Goal: Transaction & Acquisition: Purchase product/service

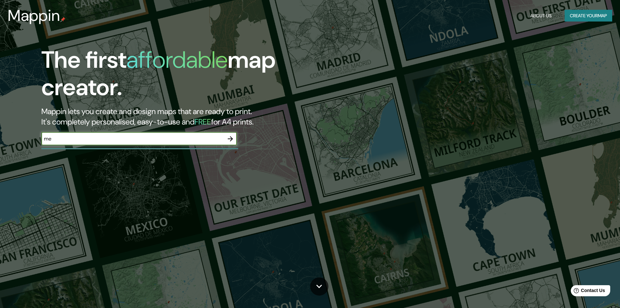
type input "m"
type input "Ciudad de mexico"
click at [231, 139] on icon "button" at bounding box center [230, 138] width 5 height 5
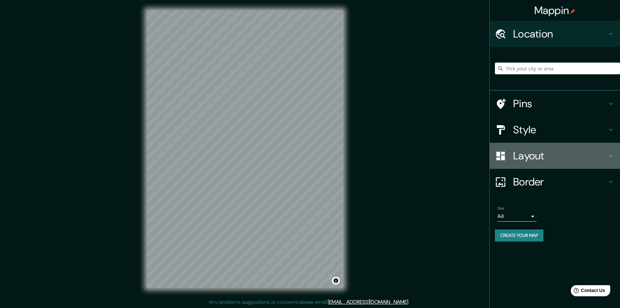
click at [522, 157] on h4 "Layout" at bounding box center [560, 155] width 94 height 13
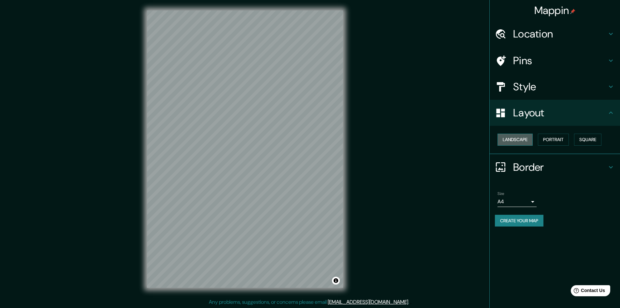
click at [515, 142] on button "Landscape" at bounding box center [515, 140] width 35 height 12
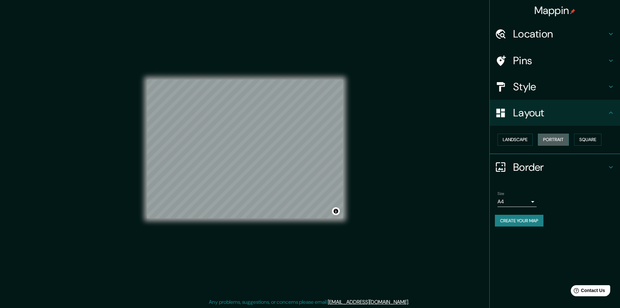
click at [552, 138] on button "Portrait" at bounding box center [553, 140] width 31 height 12
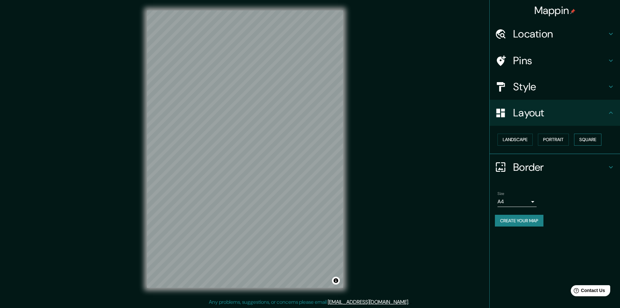
click at [585, 140] on button "Square" at bounding box center [587, 140] width 27 height 12
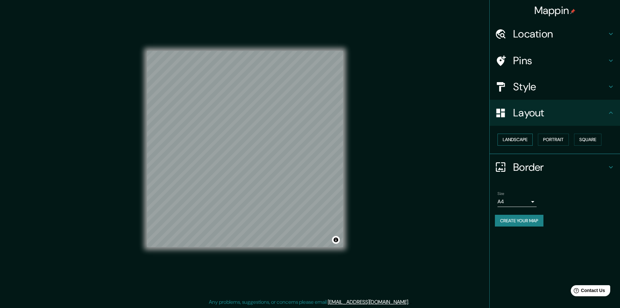
click at [527, 137] on button "Landscape" at bounding box center [515, 140] width 35 height 12
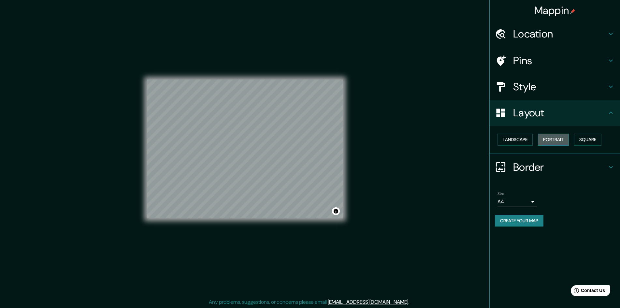
click at [556, 138] on button "Portrait" at bounding box center [553, 140] width 31 height 12
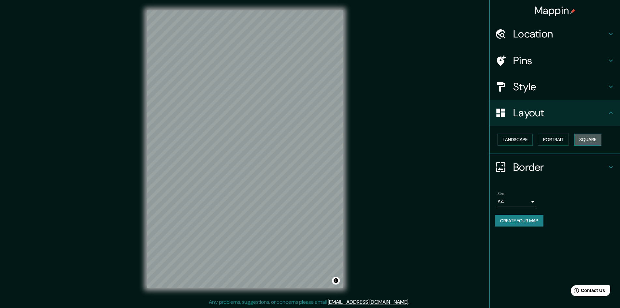
click at [589, 140] on button "Square" at bounding box center [587, 140] width 27 height 12
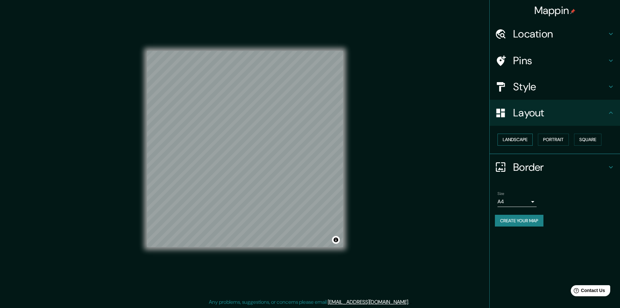
click at [519, 139] on button "Landscape" at bounding box center [515, 140] width 35 height 12
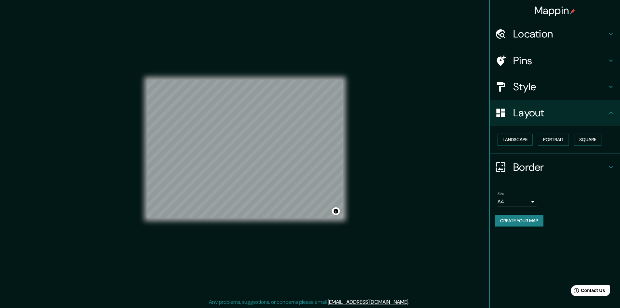
click at [525, 90] on h4 "Style" at bounding box center [560, 86] width 94 height 13
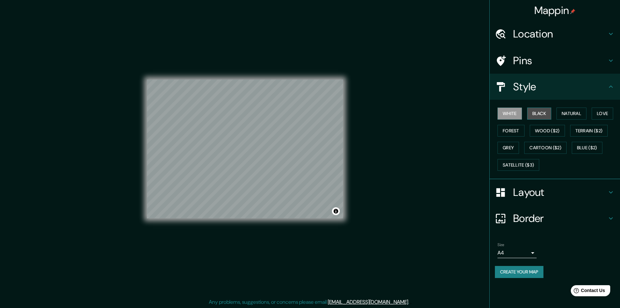
click at [540, 112] on button "Black" at bounding box center [539, 114] width 24 height 12
click at [569, 115] on button "Natural" at bounding box center [572, 114] width 30 height 12
click at [599, 114] on button "Love" at bounding box center [603, 114] width 22 height 12
click at [509, 133] on button "Forest" at bounding box center [511, 131] width 27 height 12
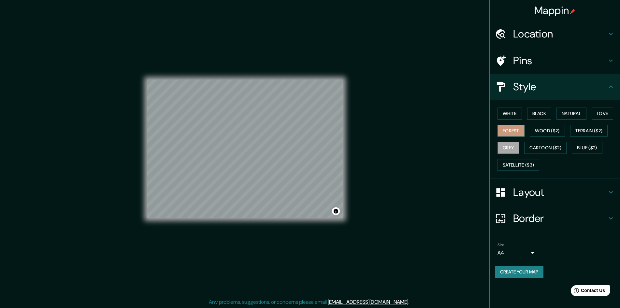
click at [508, 145] on button "Grey" at bounding box center [509, 148] width 22 height 12
click at [513, 132] on button "Forest" at bounding box center [511, 131] width 27 height 12
click at [545, 149] on button "Cartoon ($2)" at bounding box center [545, 148] width 42 height 12
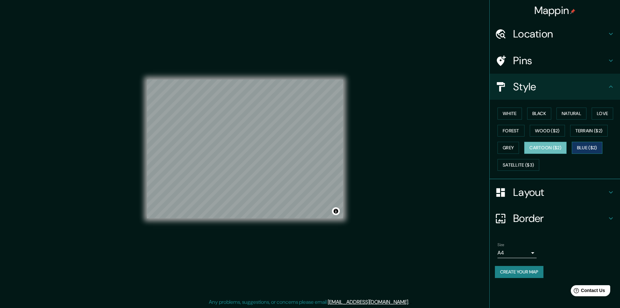
click at [578, 149] on button "Blue ($2)" at bounding box center [587, 148] width 31 height 12
click at [546, 151] on button "Cartoon ($2)" at bounding box center [545, 148] width 42 height 12
click at [595, 152] on button "Blue ($2)" at bounding box center [587, 148] width 31 height 12
click at [523, 168] on button "Satellite ($3)" at bounding box center [519, 165] width 42 height 12
click at [584, 169] on div "White Black Natural Love Forest Wood ($2) Terrain ($2) Grey Cartoon ($2) Blue (…" at bounding box center [557, 139] width 125 height 68
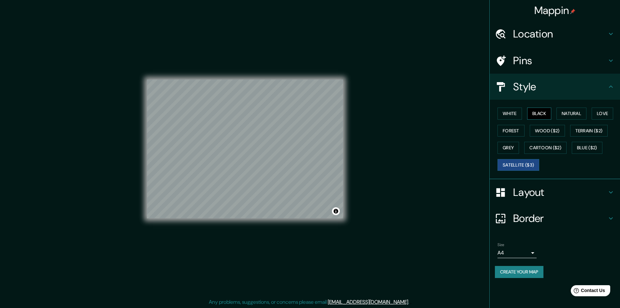
click at [548, 115] on button "Black" at bounding box center [539, 114] width 24 height 12
click at [526, 161] on button "Satellite ($3)" at bounding box center [519, 165] width 42 height 12
click at [531, 256] on body "Mappin Location Pins Style White Black Natural Love Forest Wood ($2) Terrain ($…" at bounding box center [310, 154] width 620 height 308
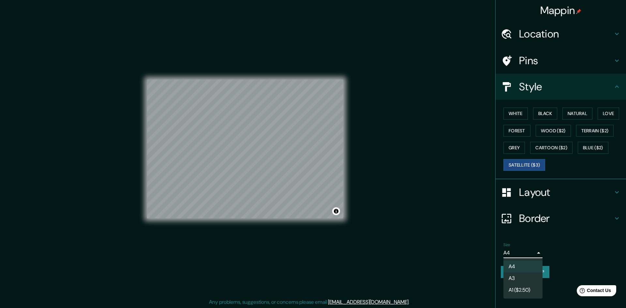
click at [584, 253] on div at bounding box center [313, 154] width 626 height 308
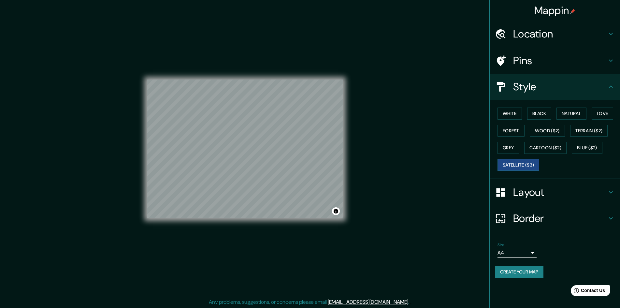
click at [559, 191] on h4 "Layout" at bounding box center [560, 192] width 94 height 13
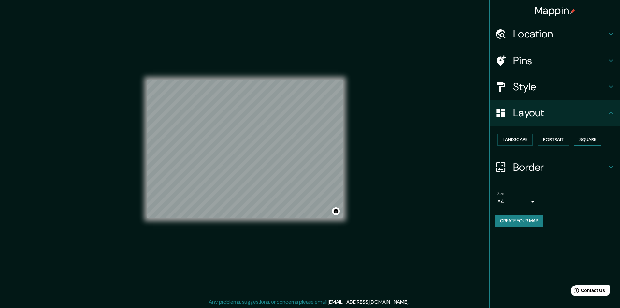
click at [583, 138] on button "Square" at bounding box center [587, 140] width 27 height 12
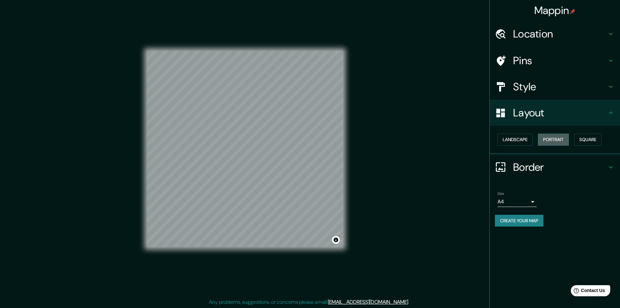
click at [550, 143] on button "Portrait" at bounding box center [553, 140] width 31 height 12
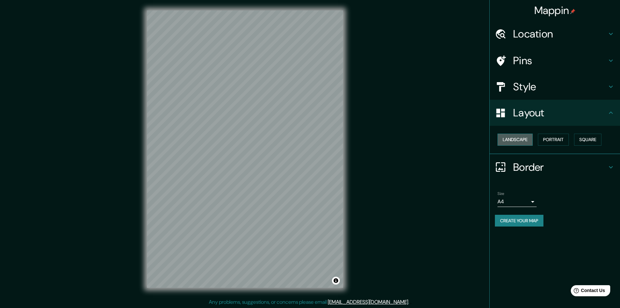
click at [533, 141] on button "Landscape" at bounding box center [515, 140] width 35 height 12
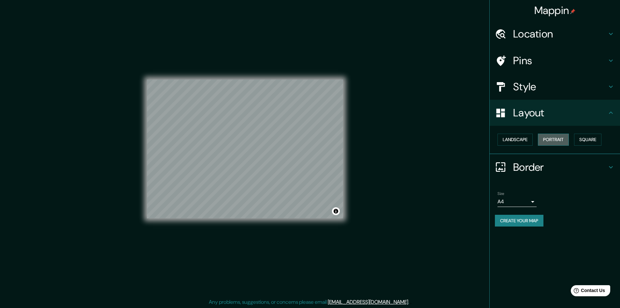
click at [556, 145] on button "Portrait" at bounding box center [553, 140] width 31 height 12
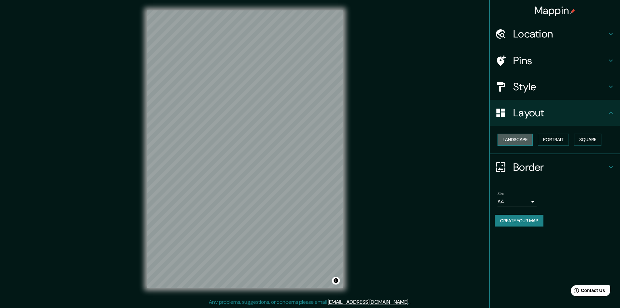
click at [531, 142] on button "Landscape" at bounding box center [515, 140] width 35 height 12
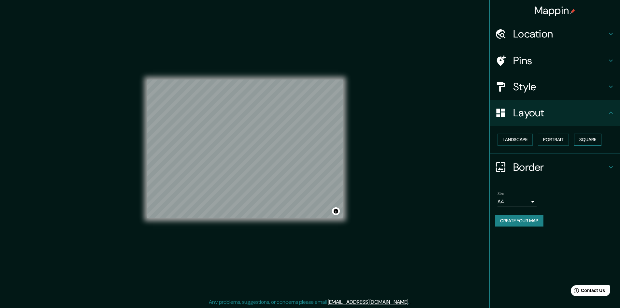
click at [583, 143] on button "Square" at bounding box center [587, 140] width 27 height 12
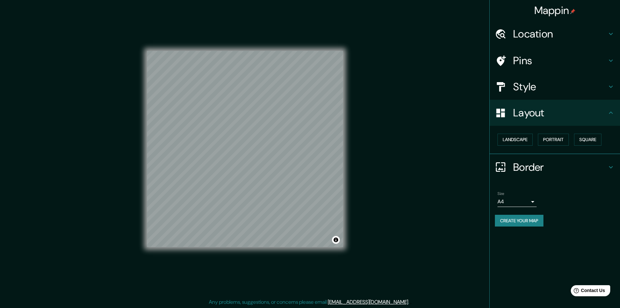
click at [536, 35] on h4 "Location" at bounding box center [560, 33] width 94 height 13
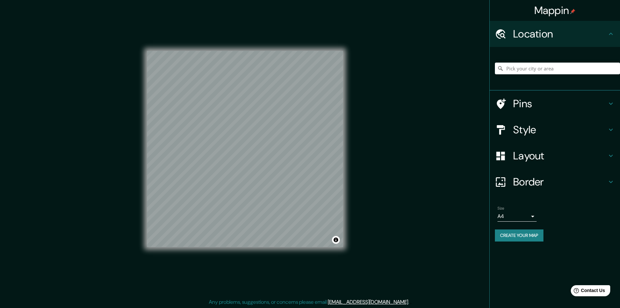
click at [532, 104] on h4 "Pins" at bounding box center [560, 103] width 94 height 13
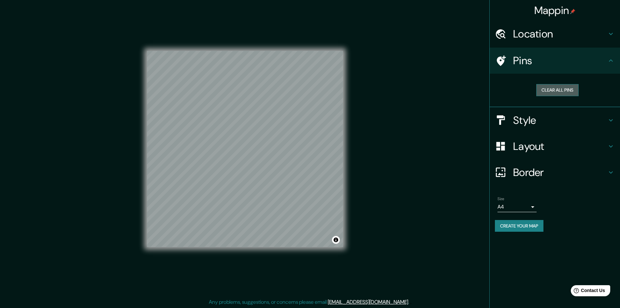
click at [547, 93] on button "Clear all pins" at bounding box center [557, 90] width 42 height 12
click at [525, 227] on button "Create your map" at bounding box center [519, 226] width 49 height 12
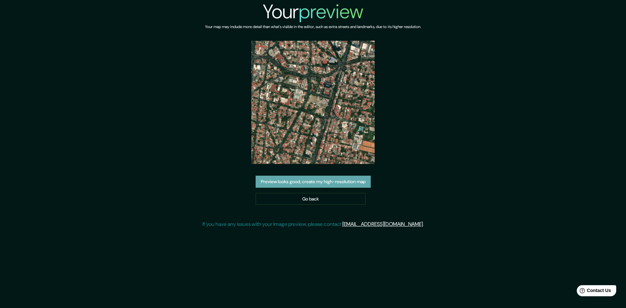
click at [342, 176] on button "Preview looks good, create my high-resolution map" at bounding box center [313, 182] width 115 height 12
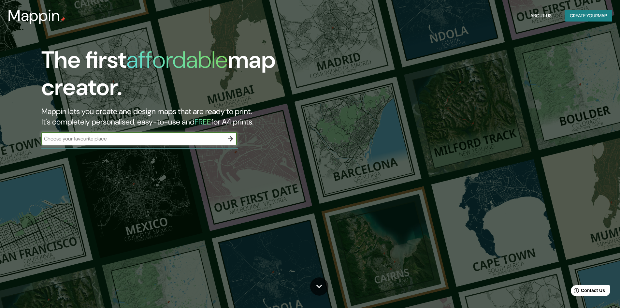
click at [183, 142] on input "text" at bounding box center [132, 138] width 183 height 7
type input "[GEOGRAPHIC_DATA]"
click at [232, 135] on icon "button" at bounding box center [230, 139] width 8 height 8
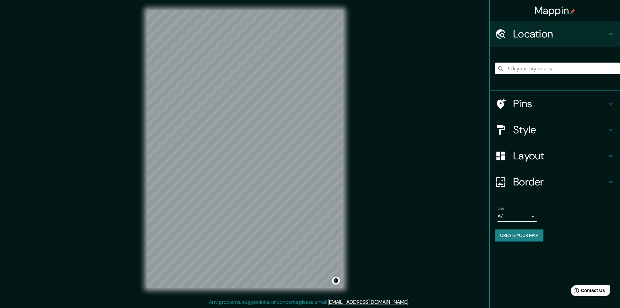
click at [542, 133] on h4 "Style" at bounding box center [560, 129] width 94 height 13
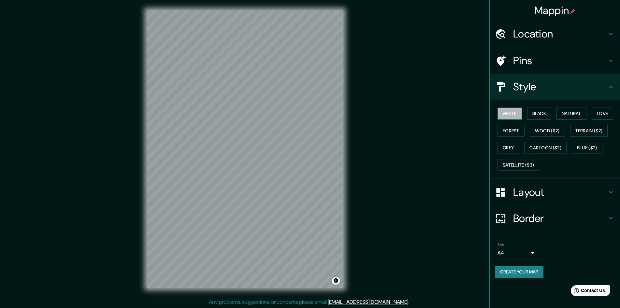
click at [514, 112] on button "White" at bounding box center [510, 114] width 24 height 12
click at [541, 114] on button "Black" at bounding box center [539, 114] width 24 height 12
click at [576, 115] on button "Natural" at bounding box center [572, 114] width 30 height 12
click at [605, 114] on button "Love" at bounding box center [603, 114] width 22 height 12
click at [517, 129] on button "Forest" at bounding box center [511, 131] width 27 height 12
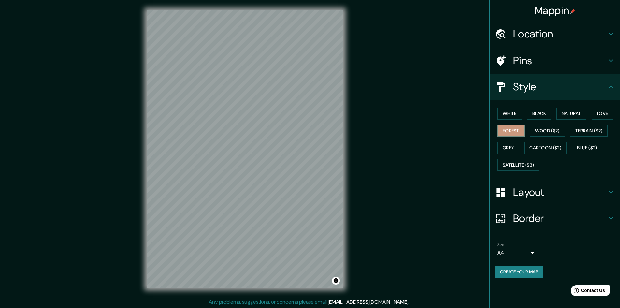
click at [535, 271] on button "Create your map" at bounding box center [519, 272] width 49 height 12
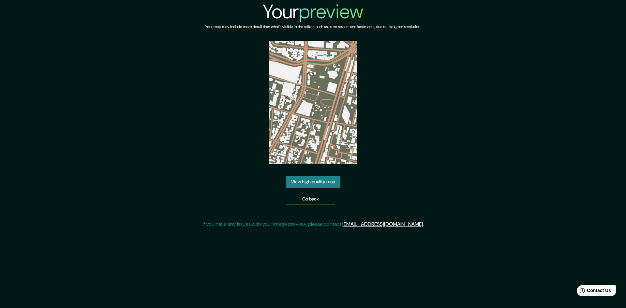
click at [318, 185] on link "View high quality map" at bounding box center [313, 182] width 54 height 12
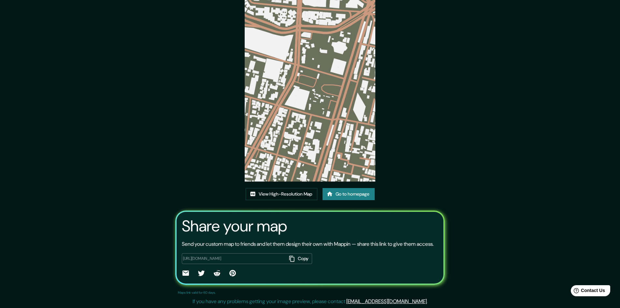
scroll to position [40, 0]
click at [292, 188] on link "View High-Resolution Map" at bounding box center [282, 194] width 72 height 12
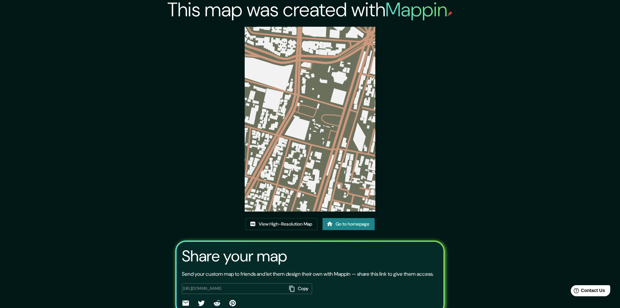
scroll to position [0, 0]
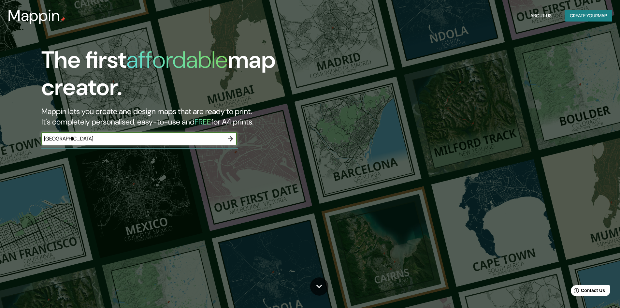
type input "mexico city"
click at [232, 142] on icon "button" at bounding box center [230, 139] width 8 height 8
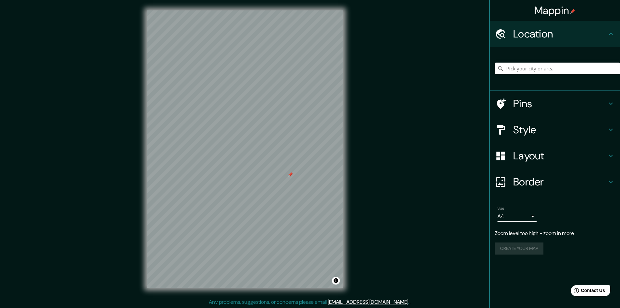
drag, startPoint x: 283, startPoint y: 184, endPoint x: 284, endPoint y: 178, distance: 5.6
click at [288, 177] on div at bounding box center [290, 174] width 5 height 5
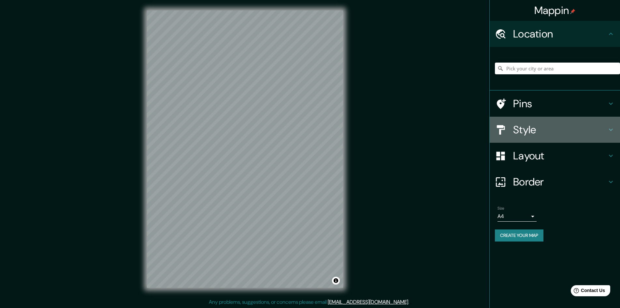
click at [524, 134] on h4 "Style" at bounding box center [560, 129] width 94 height 13
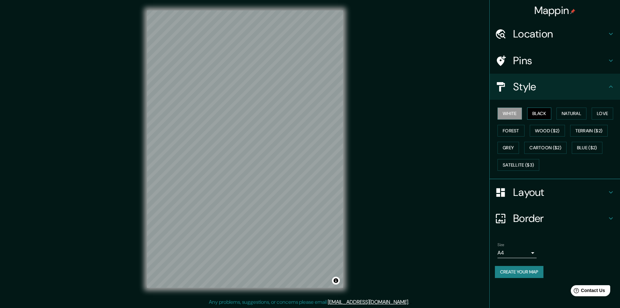
click at [532, 110] on button "Black" at bounding box center [539, 114] width 24 height 12
click at [563, 112] on button "Natural" at bounding box center [572, 114] width 30 height 12
click at [600, 113] on button "Love" at bounding box center [603, 114] width 22 height 12
click at [511, 133] on button "Forest" at bounding box center [511, 131] width 27 height 12
click at [533, 133] on button "Wood ($2)" at bounding box center [547, 131] width 35 height 12
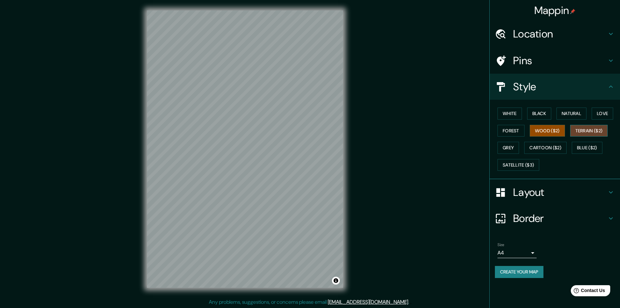
click at [591, 132] on button "Terrain ($2)" at bounding box center [589, 131] width 38 height 12
click at [516, 148] on button "Grey" at bounding box center [509, 148] width 22 height 12
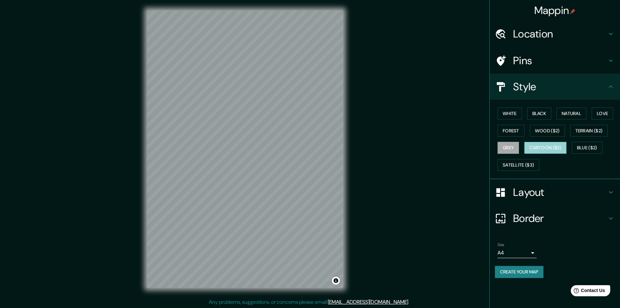
click at [546, 146] on button "Cartoon ($2)" at bounding box center [545, 148] width 42 height 12
click at [595, 143] on button "Blue ($2)" at bounding box center [587, 148] width 31 height 12
click at [510, 150] on button "Grey" at bounding box center [509, 148] width 22 height 12
click at [533, 252] on body "Mappin Location Pins Style White Black Natural Love Forest Wood ($2) Terrain ($…" at bounding box center [310, 154] width 620 height 308
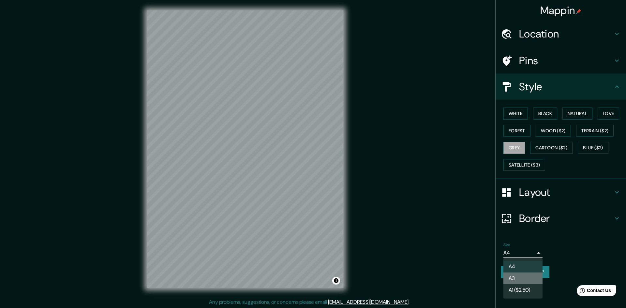
click at [525, 279] on li "A3" at bounding box center [522, 278] width 39 height 12
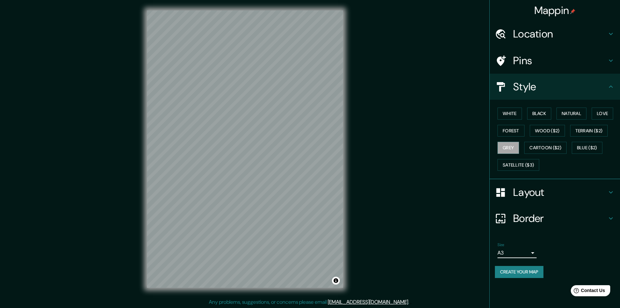
click at [526, 256] on body "Mappin Location Pins Style White Black Natural Love Forest Wood ($2) Terrain ($…" at bounding box center [310, 154] width 620 height 308
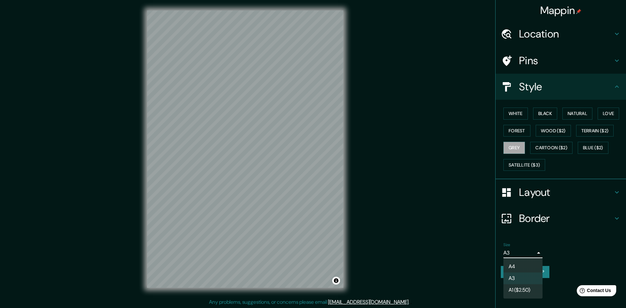
click at [520, 267] on li "A4" at bounding box center [522, 267] width 39 height 12
type input "single"
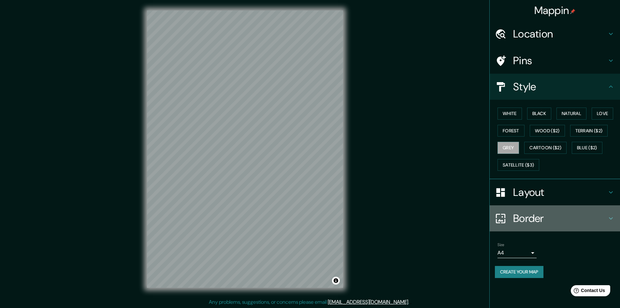
click at [545, 217] on h4 "Border" at bounding box center [560, 218] width 94 height 13
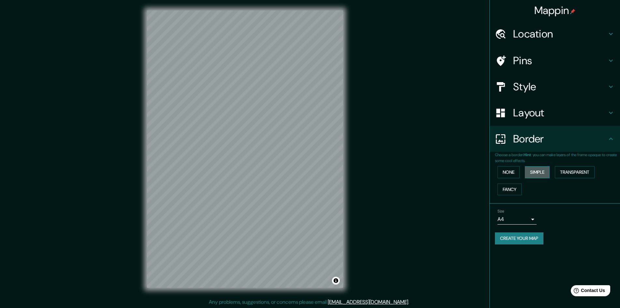
click at [535, 172] on button "Simple" at bounding box center [537, 172] width 25 height 12
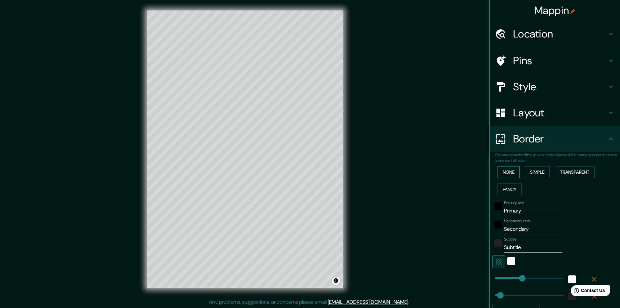
click at [511, 171] on button "None" at bounding box center [509, 172] width 22 height 12
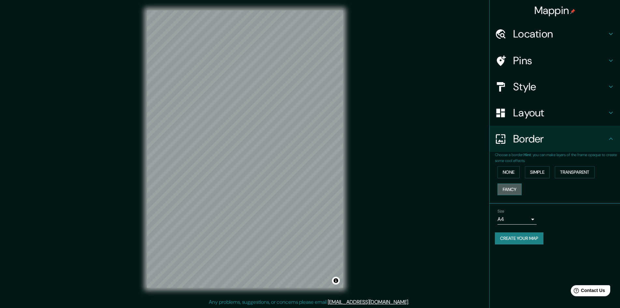
click at [514, 191] on button "Fancy" at bounding box center [510, 189] width 24 height 12
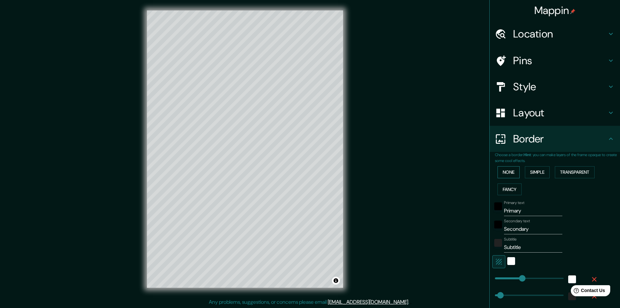
click at [513, 174] on button "None" at bounding box center [509, 172] width 22 height 12
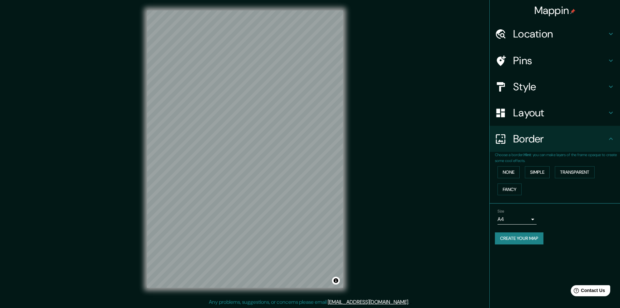
click at [523, 115] on h4 "Layout" at bounding box center [560, 112] width 94 height 13
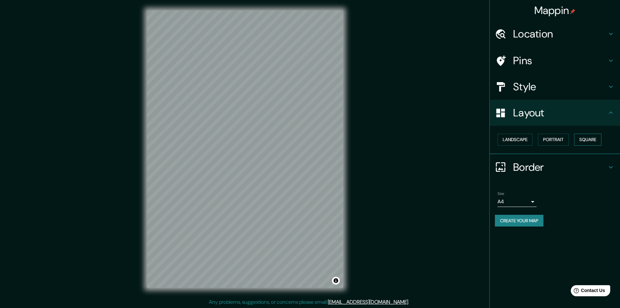
click at [594, 140] on button "Square" at bounding box center [587, 140] width 27 height 12
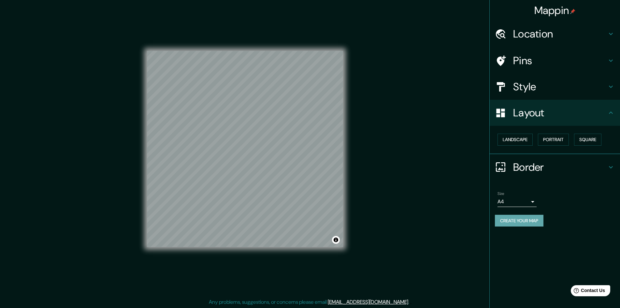
click at [524, 223] on button "Create your map" at bounding box center [519, 221] width 49 height 12
click at [505, 221] on div "Create your map" at bounding box center [555, 221] width 120 height 12
click at [505, 222] on button "Create your map" at bounding box center [519, 221] width 49 height 12
click at [423, 226] on div "Mappin Location Pins Style Layout Landscape Portrait Square Border Choose a bor…" at bounding box center [310, 154] width 620 height 309
click at [529, 201] on body "Mappin Location Pins Style Layout Landscape Portrait Square Border Choose a bor…" at bounding box center [310, 154] width 620 height 308
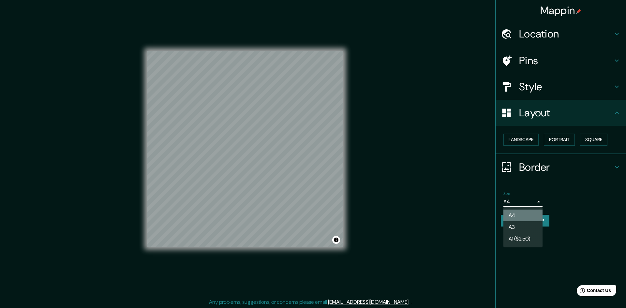
click at [522, 216] on li "A4" at bounding box center [522, 216] width 39 height 12
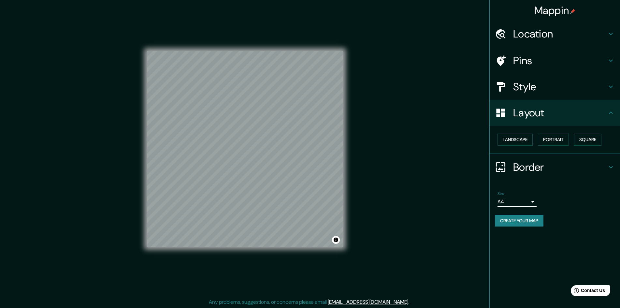
click at [533, 225] on button "Create your map" at bounding box center [519, 221] width 49 height 12
